Goal: Information Seeking & Learning: Learn about a topic

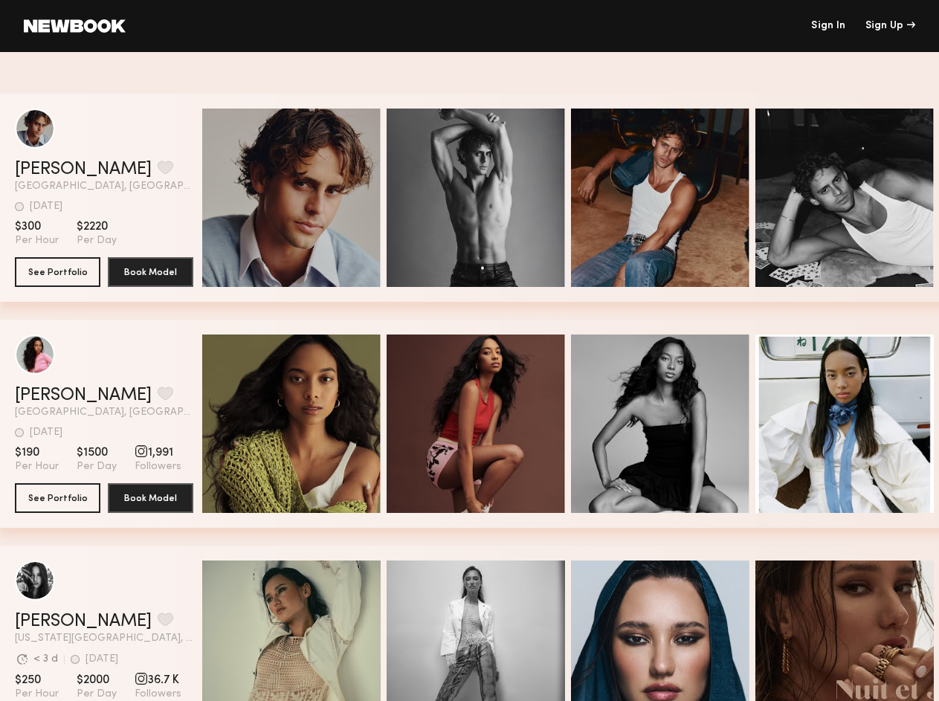
click at [890, 26] on div "Sign Up" at bounding box center [891, 26] width 50 height 10
click at [158, 169] on button "grid" at bounding box center [166, 167] width 16 height 13
click at [298, 198] on span "Quick Preview" at bounding box center [307, 199] width 89 height 13
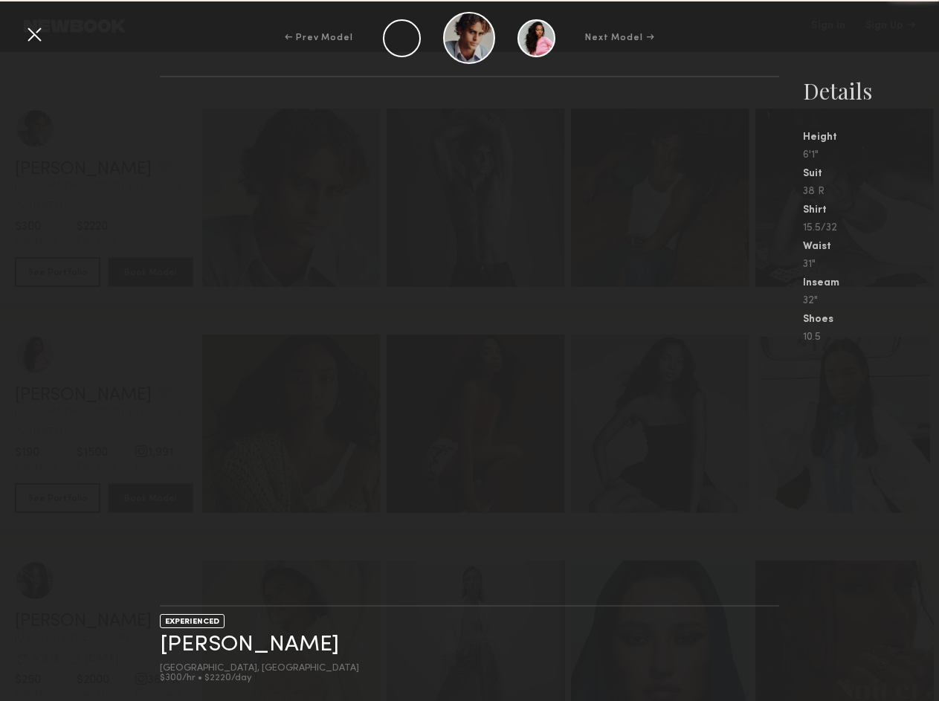
click at [482, 198] on span "Quick Preview" at bounding box center [491, 199] width 89 height 13
click at [666, 198] on span "Quick Preview" at bounding box center [675, 199] width 89 height 13
click at [850, 198] on nb-gallery-model-stats "Details Height 6'1" Suit 38 R Shirt 15.5/32 Waist 31" Inseam 32" Shoes 10.5" at bounding box center [859, 389] width 160 height 626
click at [118, 395] on div "EXPERIENCED [PERSON_NAME] [GEOGRAPHIC_DATA], [GEOGRAPHIC_DATA] $300/hr • $2220/…" at bounding box center [469, 389] width 939 height 626
click at [298, 424] on nb-gallery-light at bounding box center [470, 341] width 620 height 531
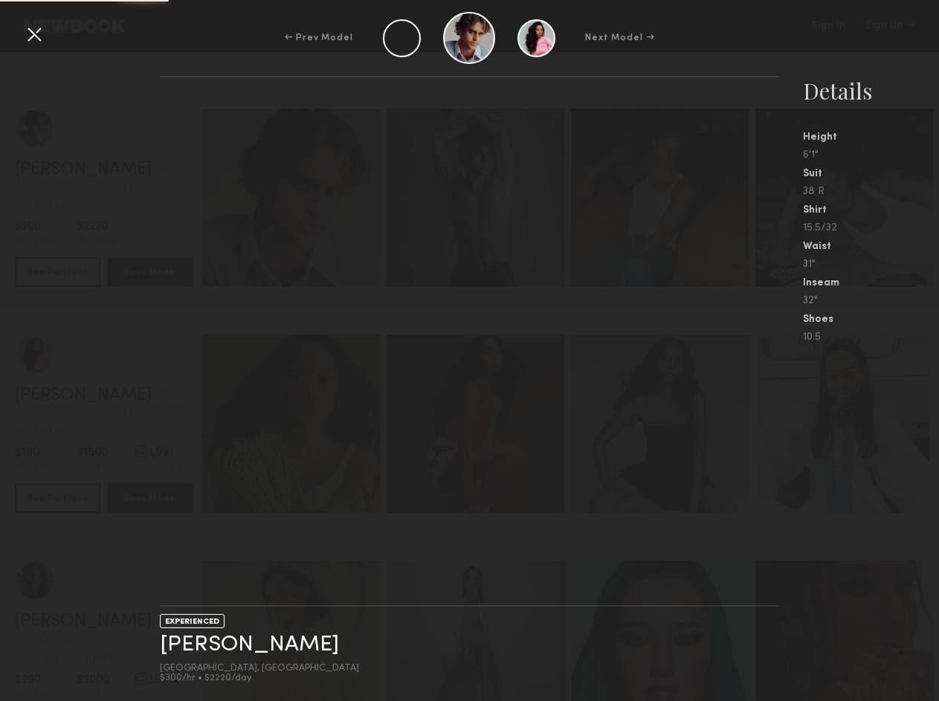
click at [482, 424] on nb-gallery-light at bounding box center [470, 341] width 620 height 531
click at [666, 424] on nb-gallery-light at bounding box center [470, 341] width 620 height 531
